Goal: Information Seeking & Learning: Check status

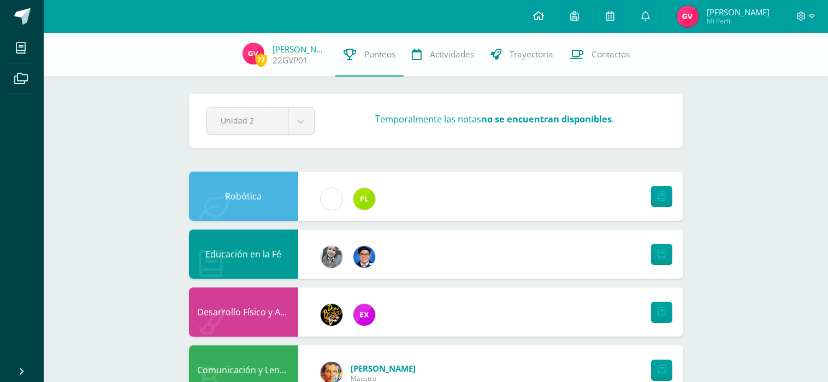
click at [544, 15] on icon at bounding box center [538, 16] width 11 height 10
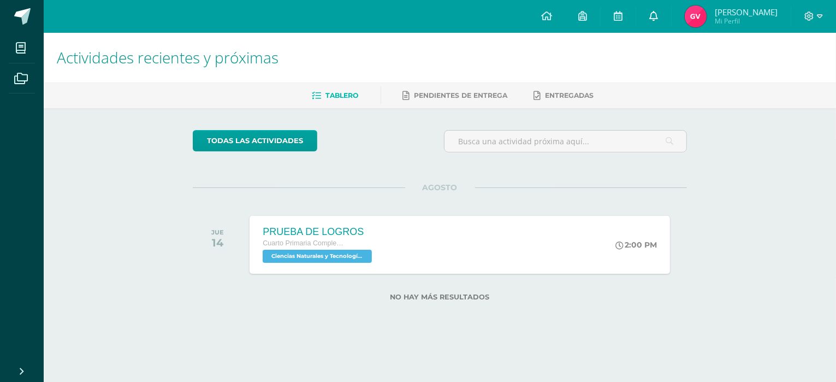
click at [658, 15] on icon at bounding box center [654, 16] width 9 height 10
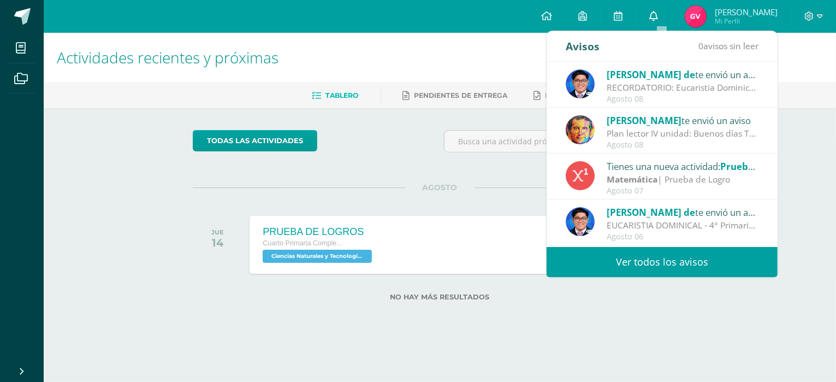
click at [658, 15] on icon at bounding box center [654, 16] width 9 height 10
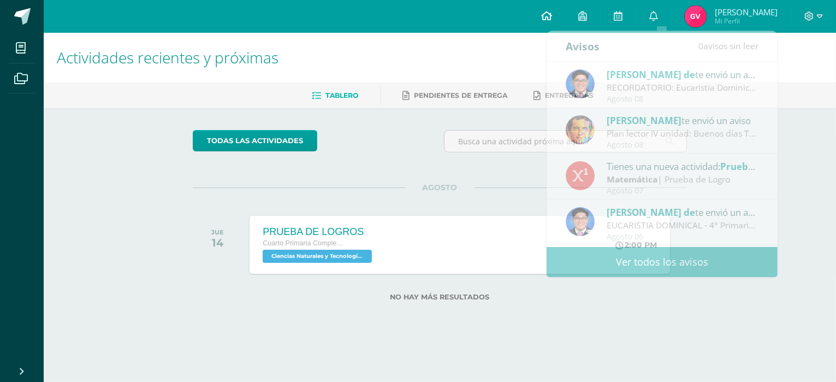
click at [552, 14] on icon at bounding box center [546, 16] width 11 height 10
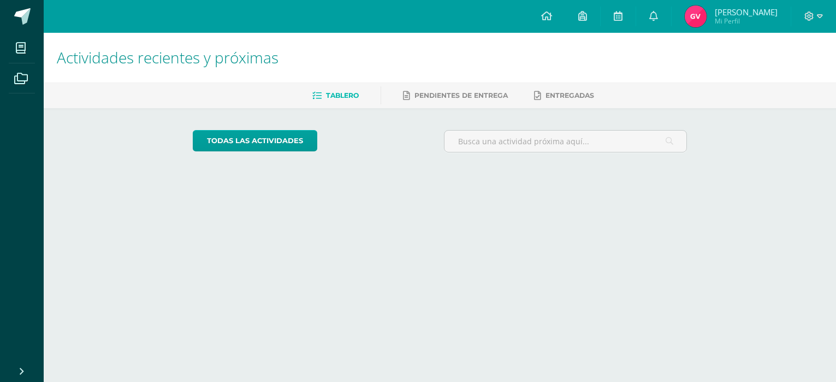
click at [552, 13] on icon at bounding box center [546, 16] width 11 height 10
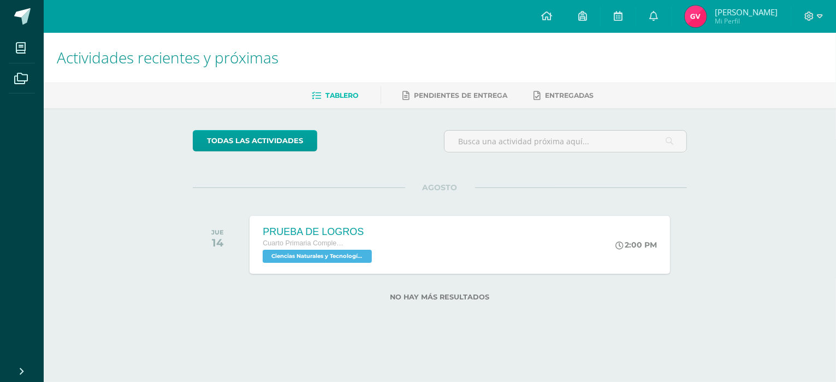
click at [734, 14] on span "[PERSON_NAME]" at bounding box center [746, 12] width 63 height 11
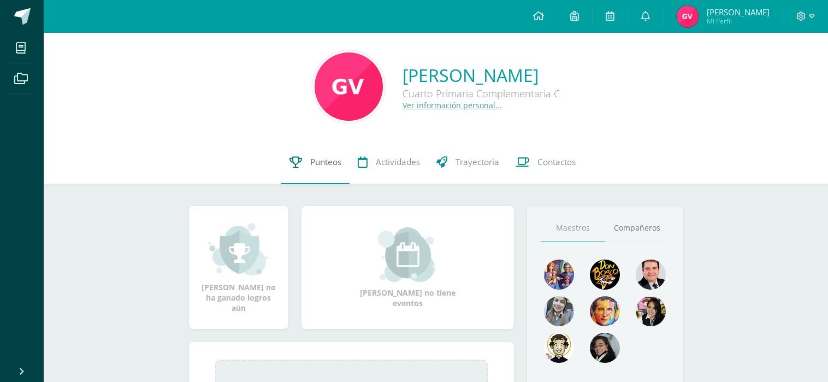
click at [321, 157] on span "Punteos" at bounding box center [325, 161] width 31 height 11
